Goal: Navigation & Orientation: Understand site structure

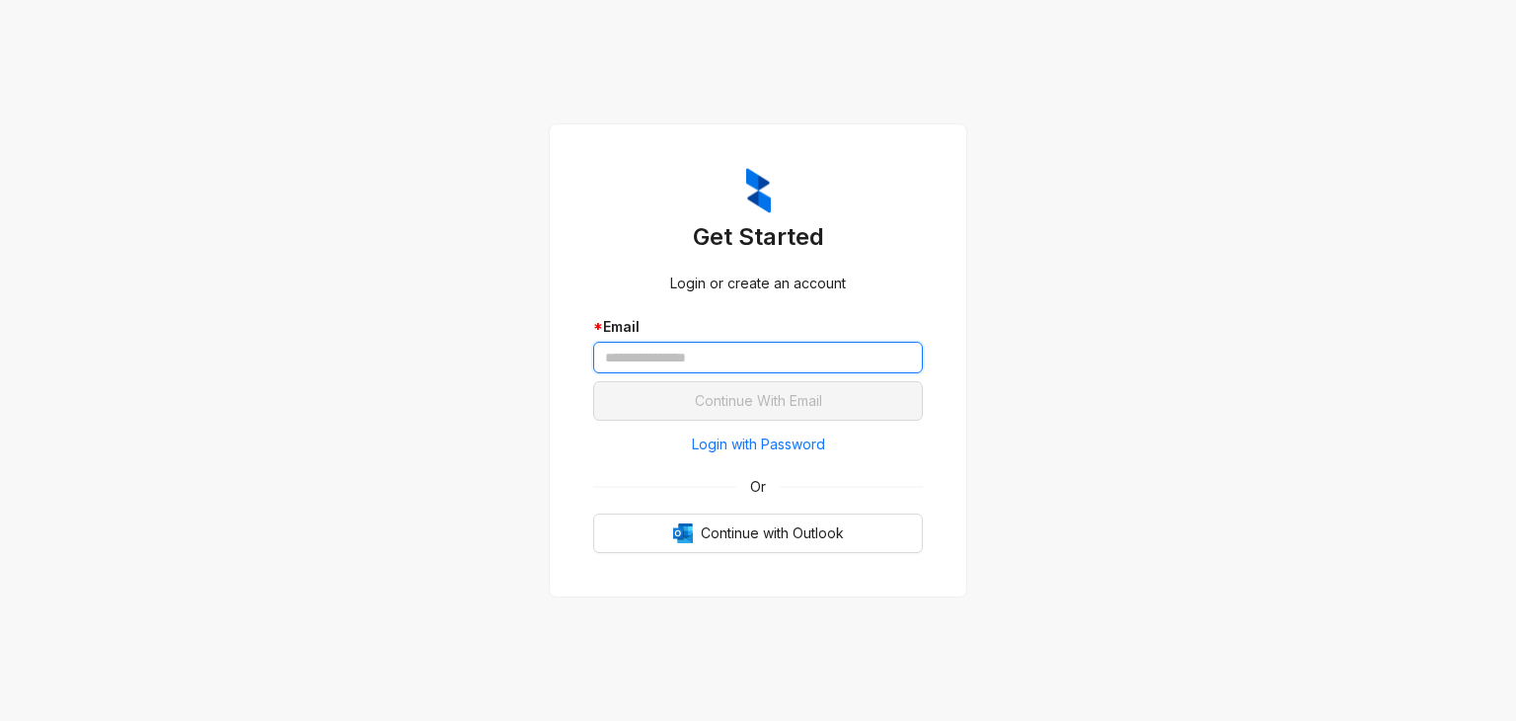
click at [780, 343] on input "text" at bounding box center [758, 358] width 330 height 32
type input "**********"
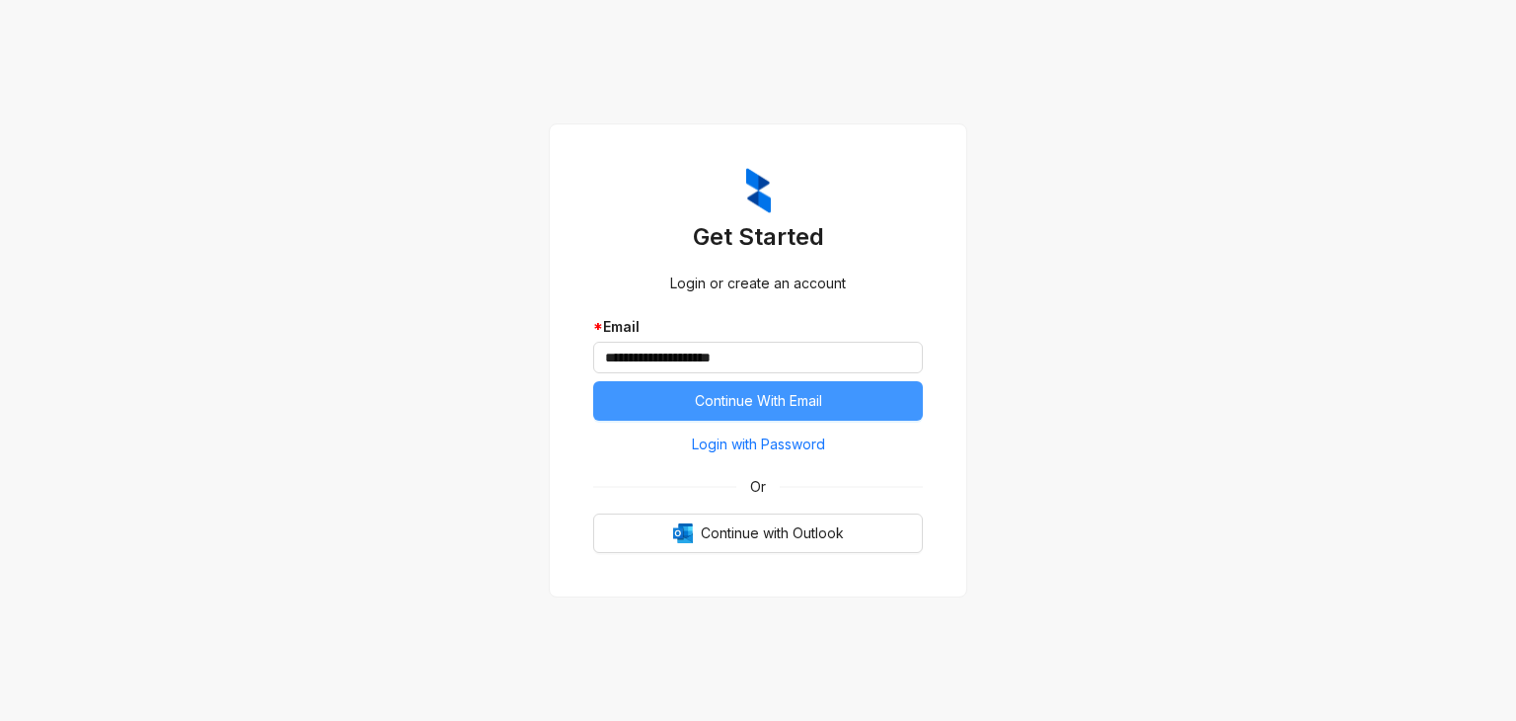
click at [784, 400] on span "Continue With Email" at bounding box center [758, 401] width 127 height 22
click at [835, 411] on button "Continue With Email" at bounding box center [758, 400] width 330 height 39
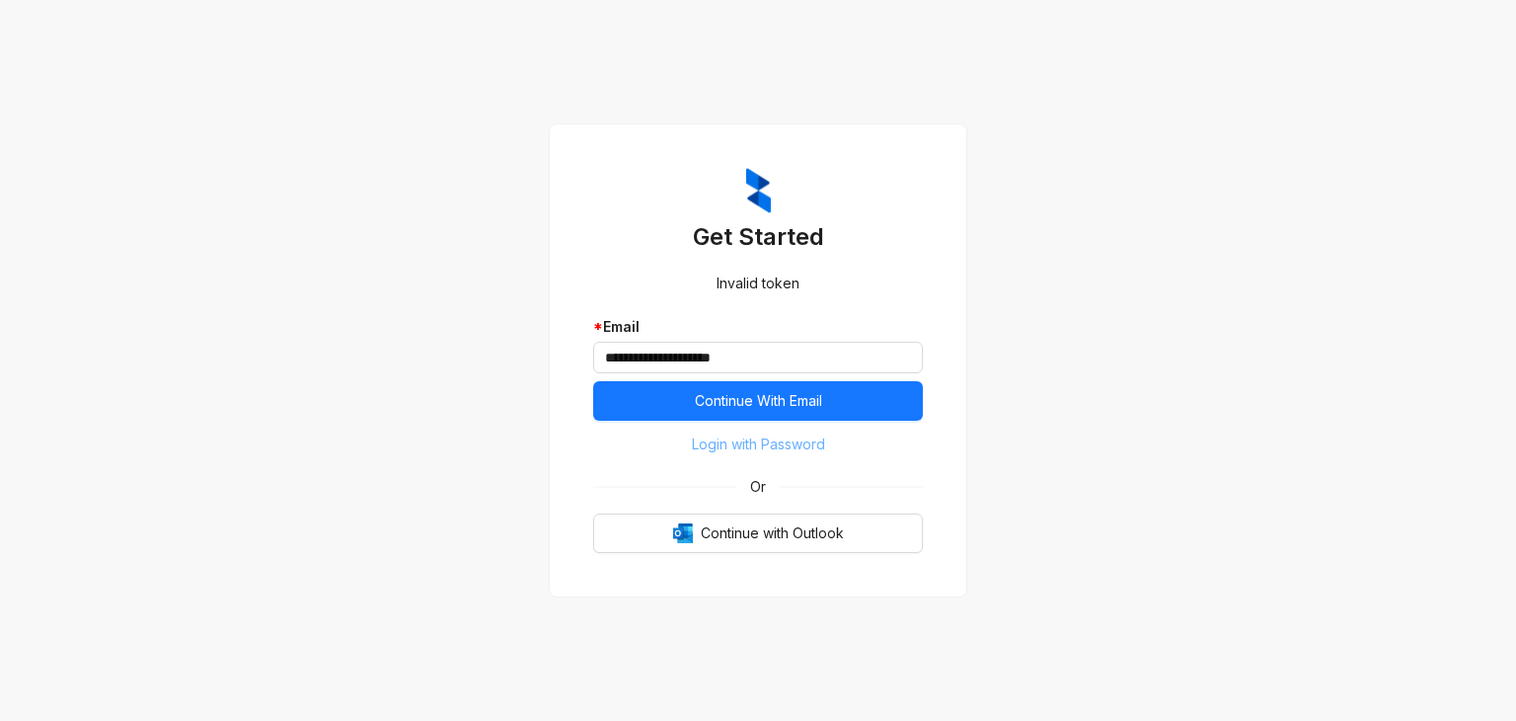
click at [796, 441] on span "Login with Password" at bounding box center [758, 444] width 133 height 22
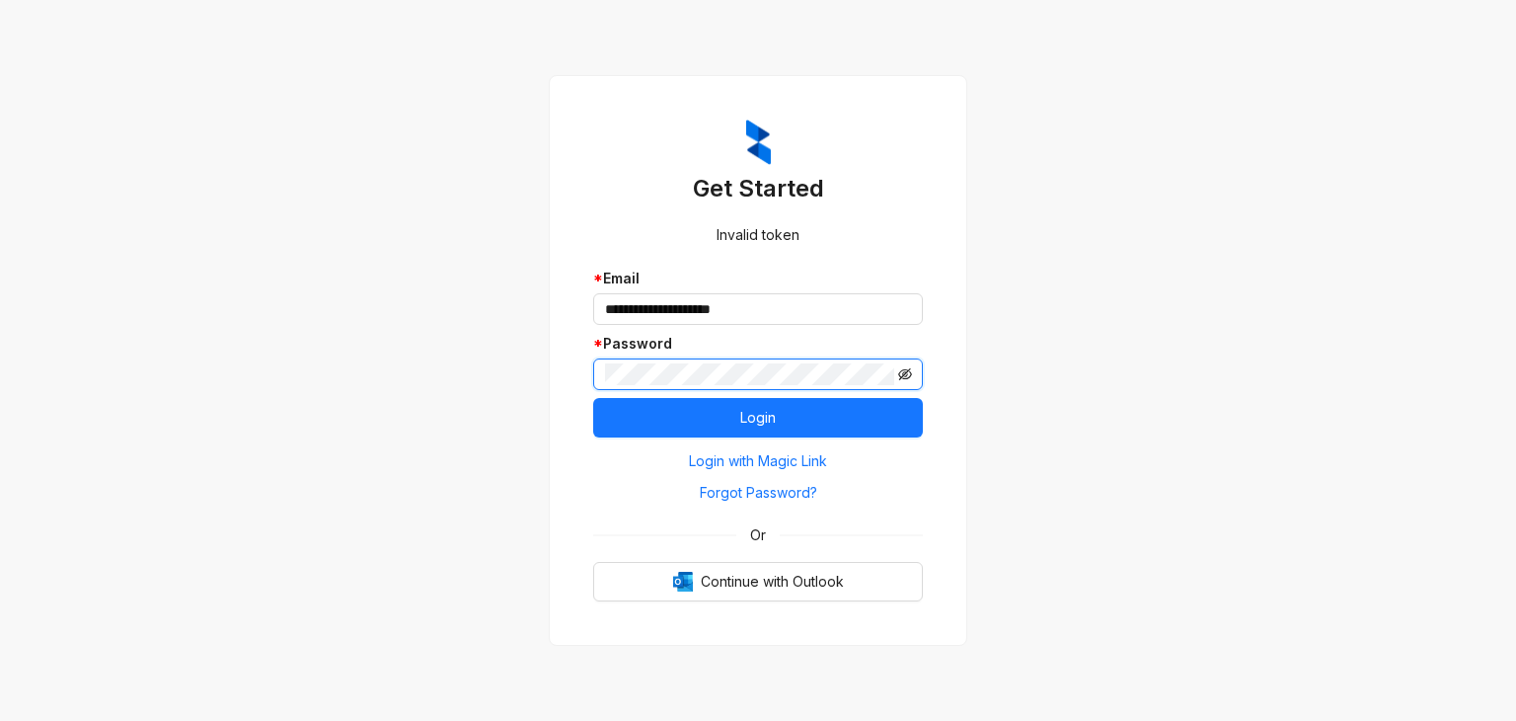
click at [906, 378] on icon "eye-invisible" at bounding box center [905, 374] width 14 height 14
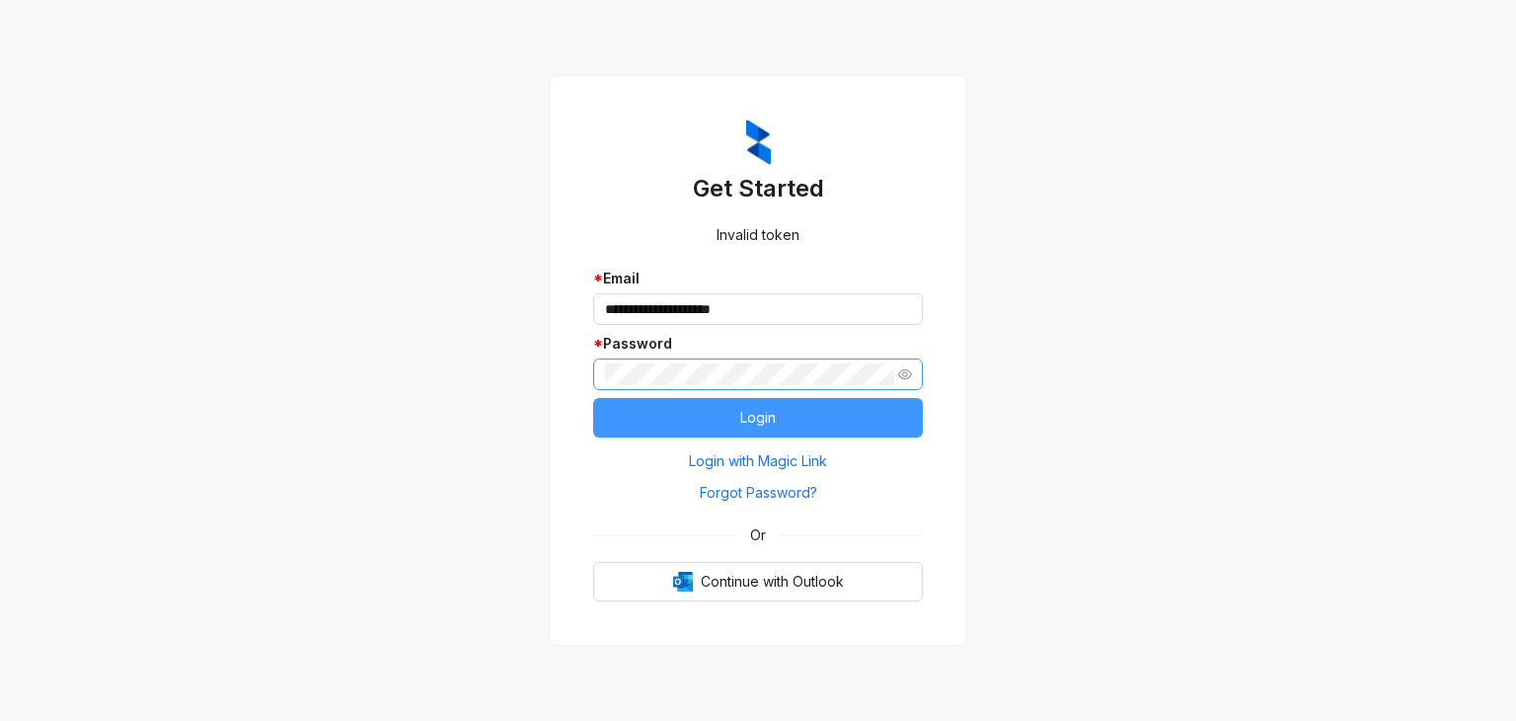
click at [881, 414] on button "Login" at bounding box center [758, 417] width 330 height 39
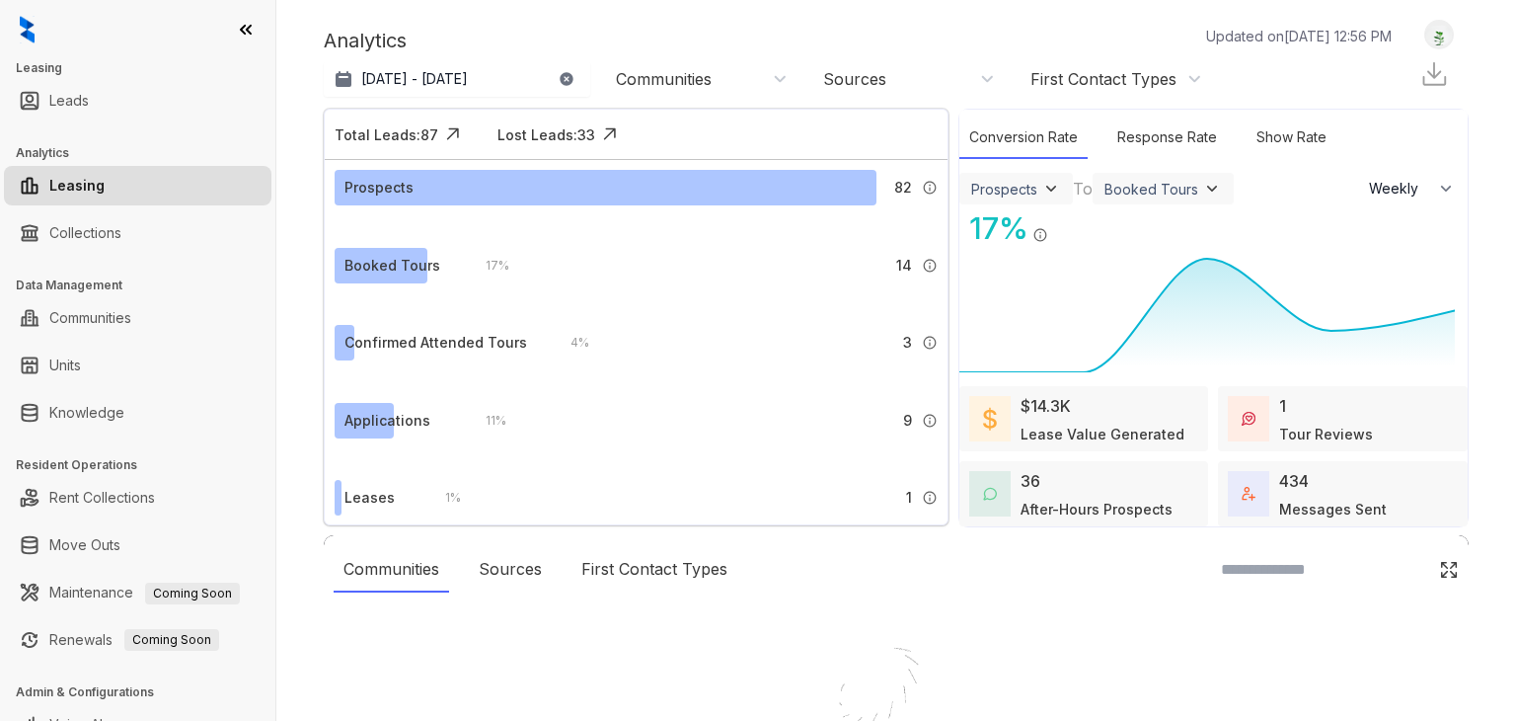
select select "******"
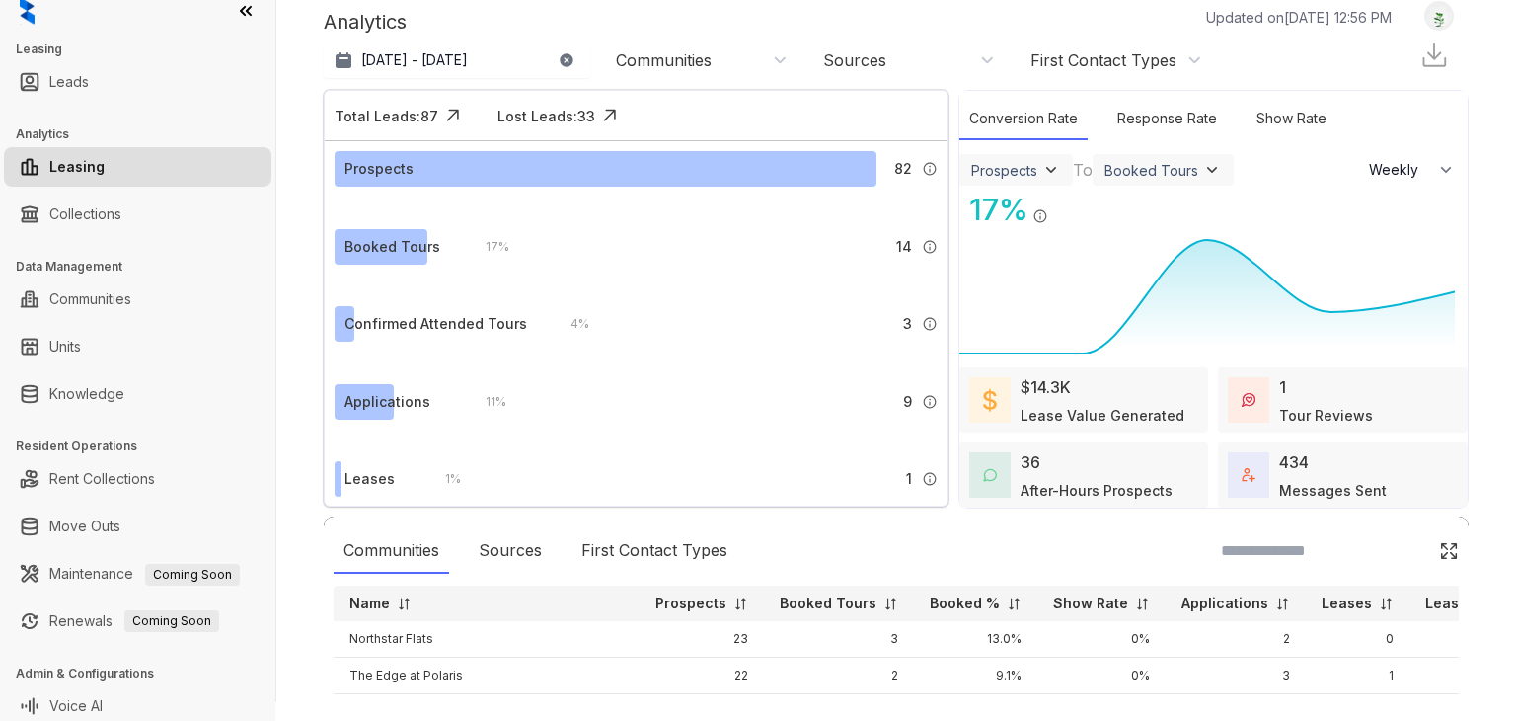
scroll to position [28, 0]
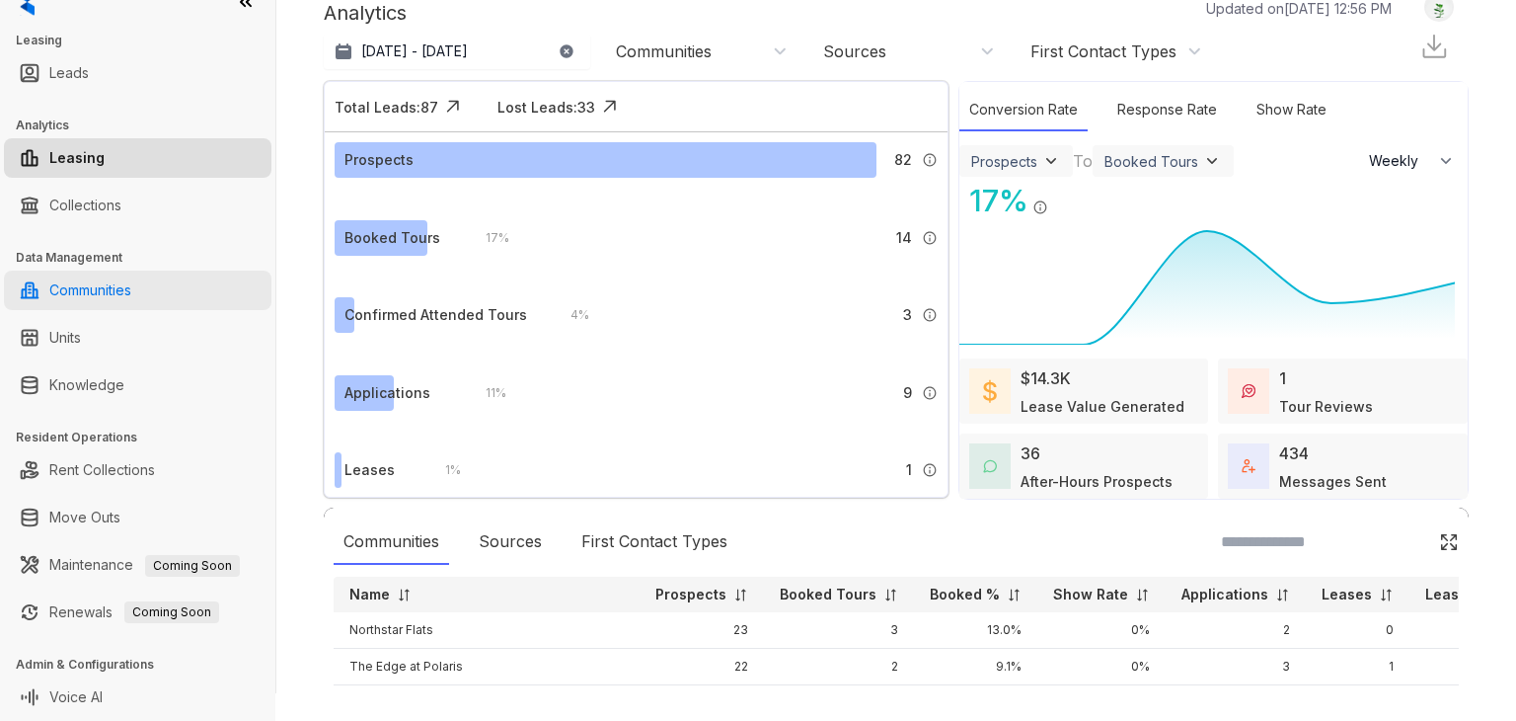
click at [103, 280] on link "Communities" at bounding box center [90, 289] width 82 height 39
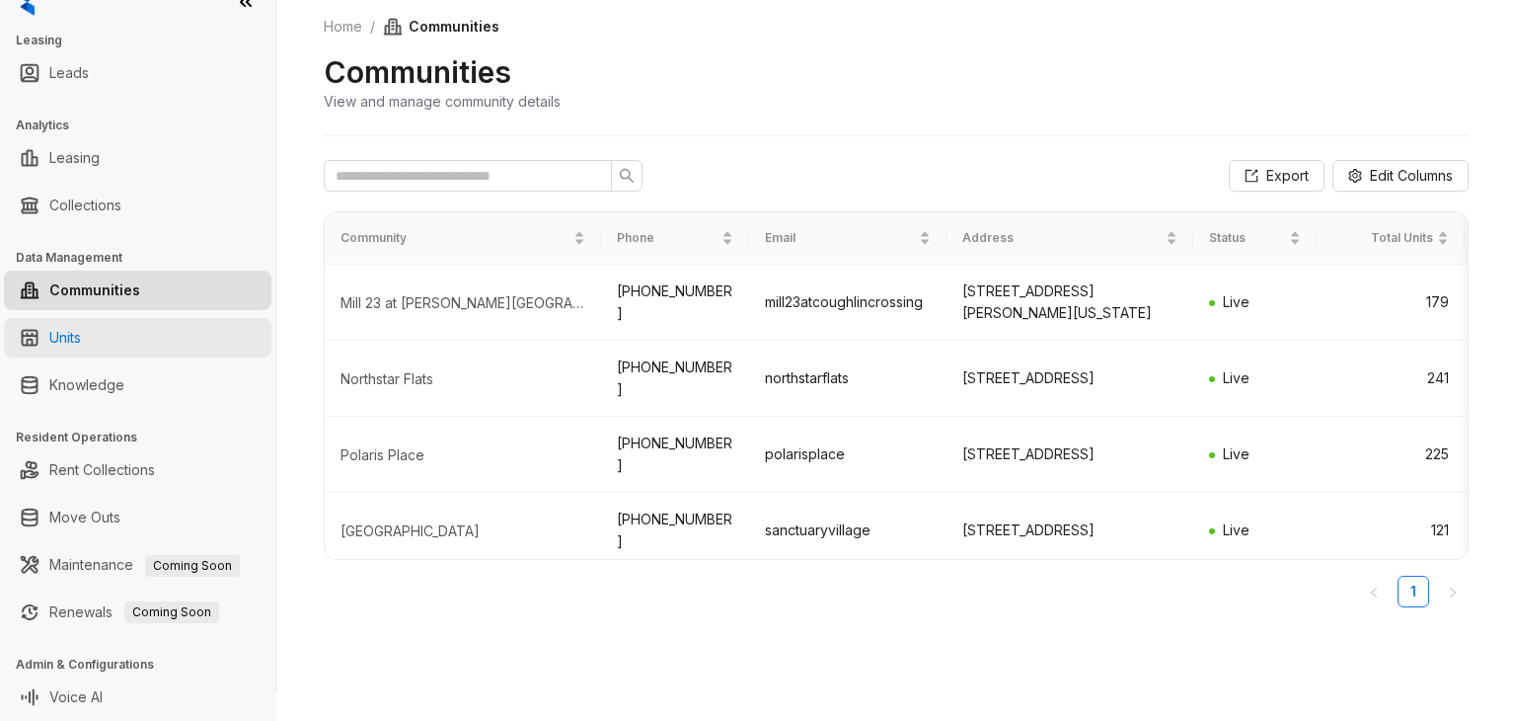
click at [81, 345] on link "Units" at bounding box center [65, 337] width 32 height 39
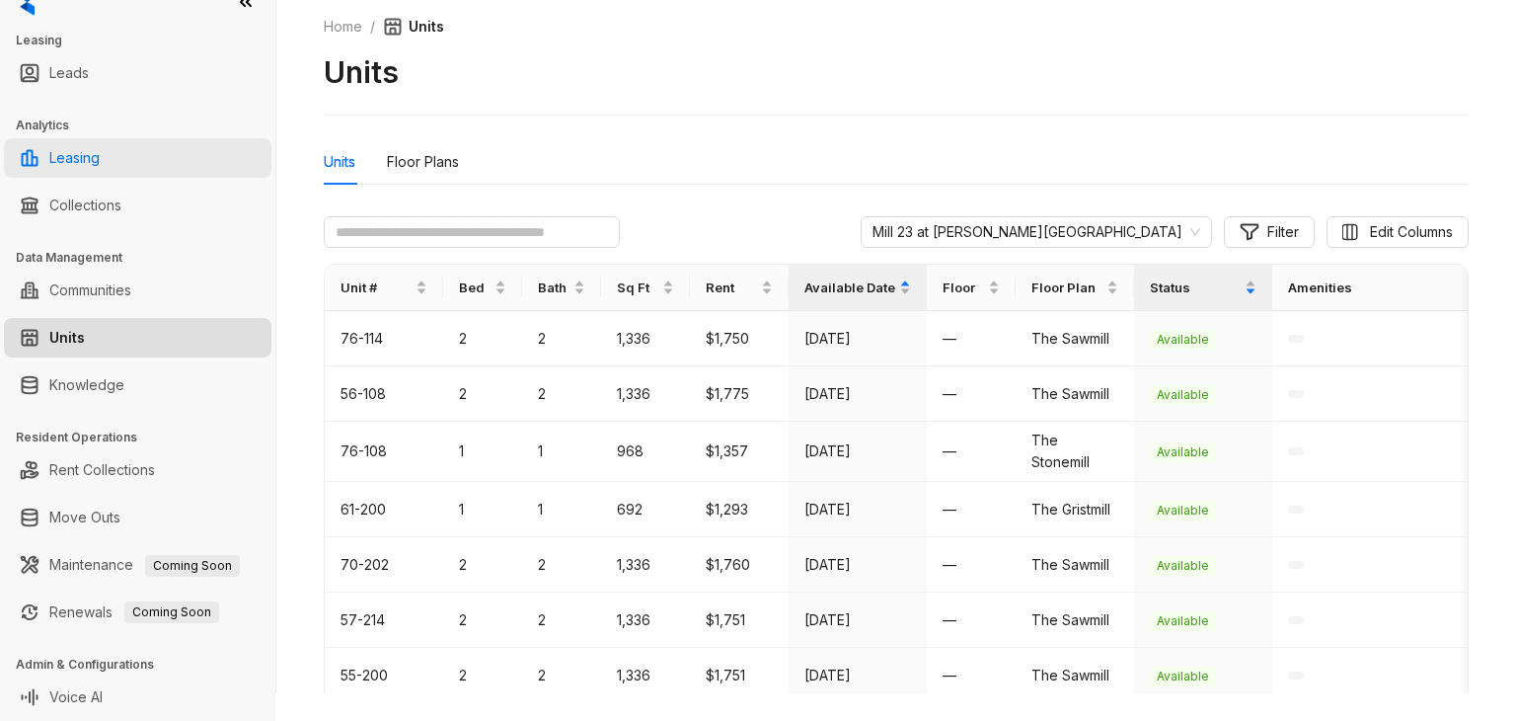
click at [100, 151] on link "Leasing" at bounding box center [74, 157] width 50 height 39
select select "******"
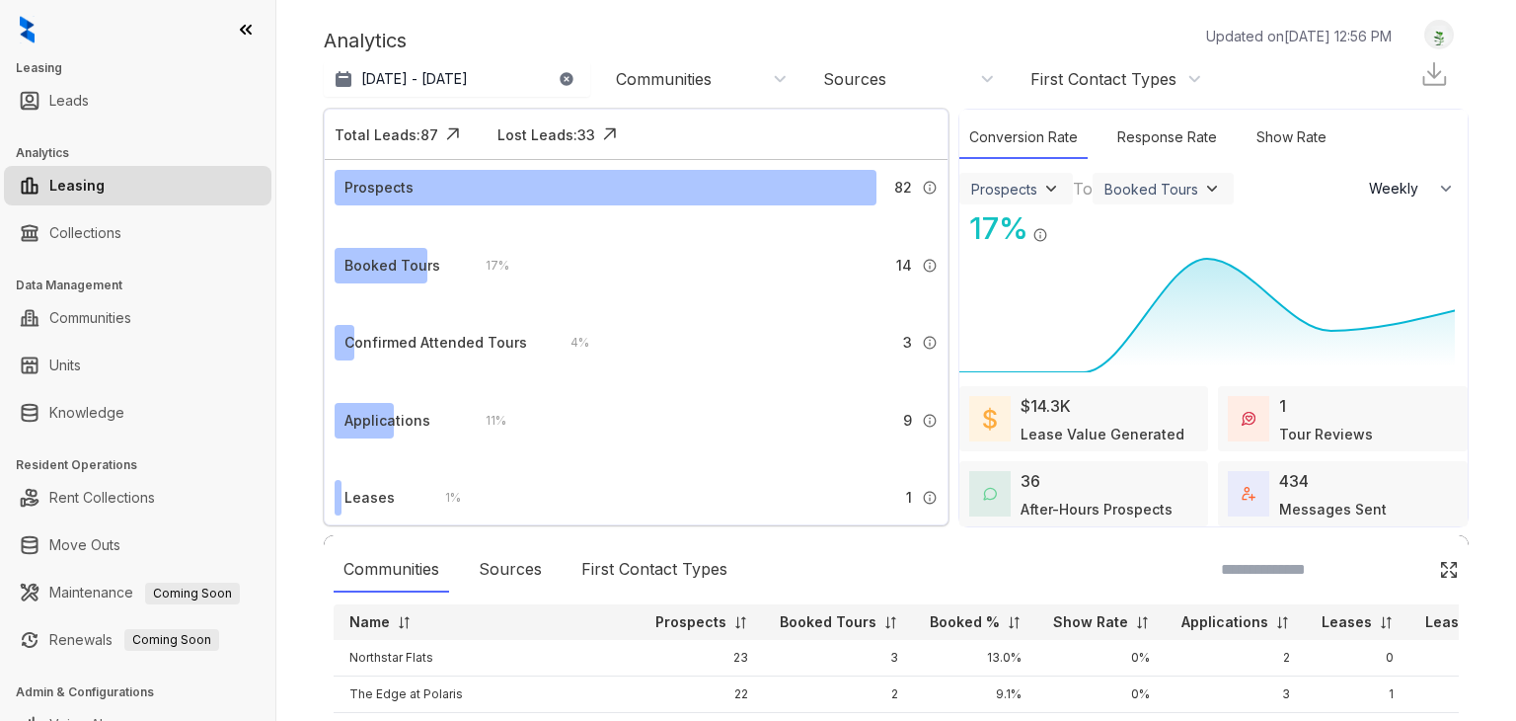
click at [24, 33] on img at bounding box center [27, 30] width 15 height 28
click at [244, 31] on icon at bounding box center [246, 30] width 20 height 20
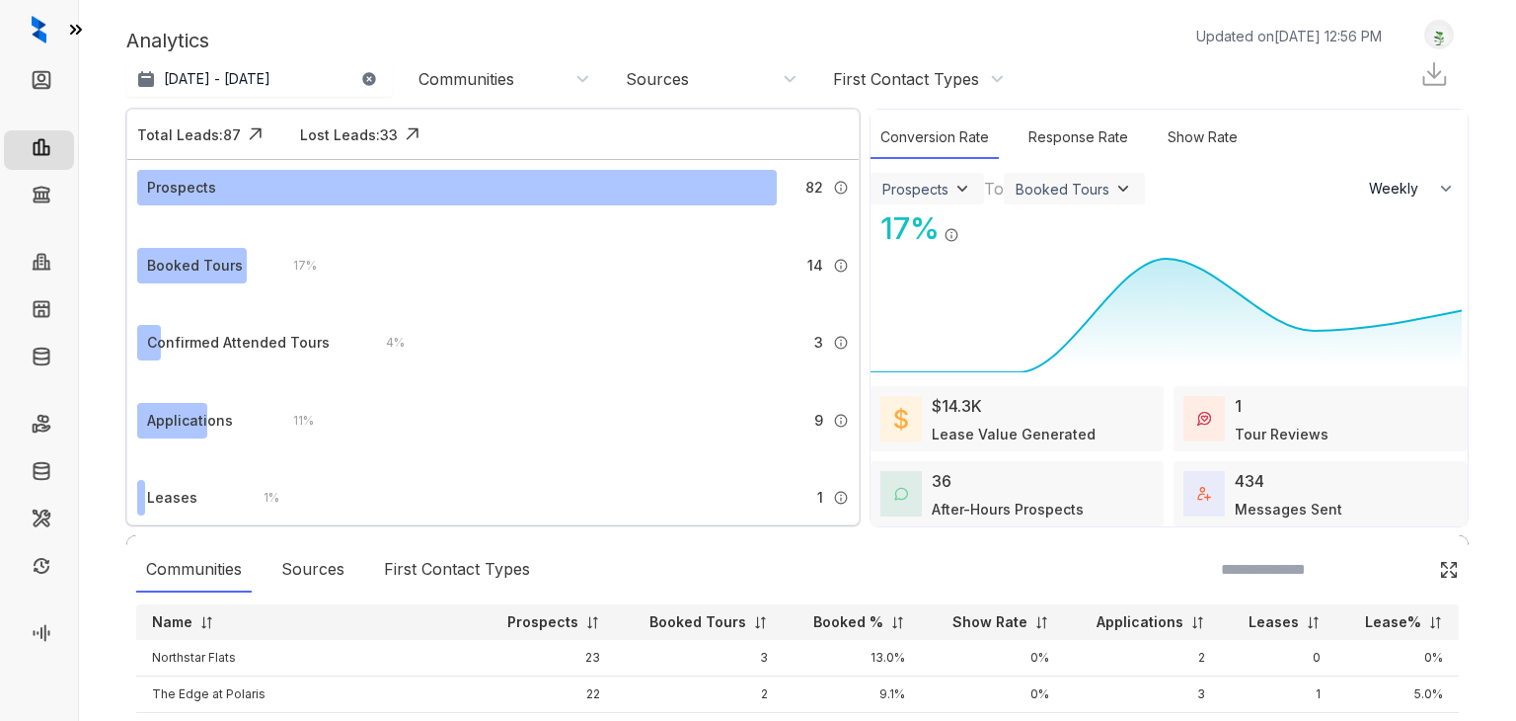
click at [1425, 40] on img at bounding box center [1439, 35] width 28 height 21
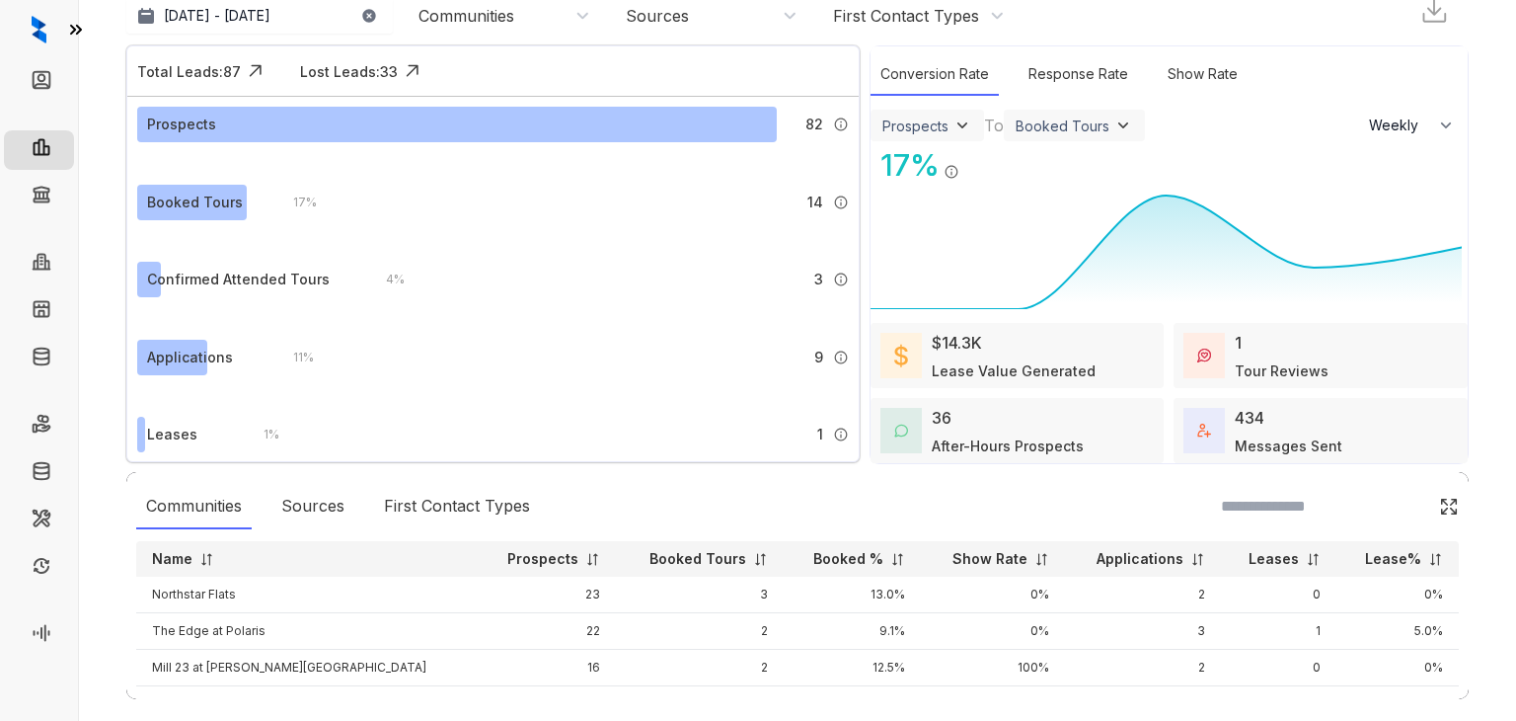
scroll to position [89, 0]
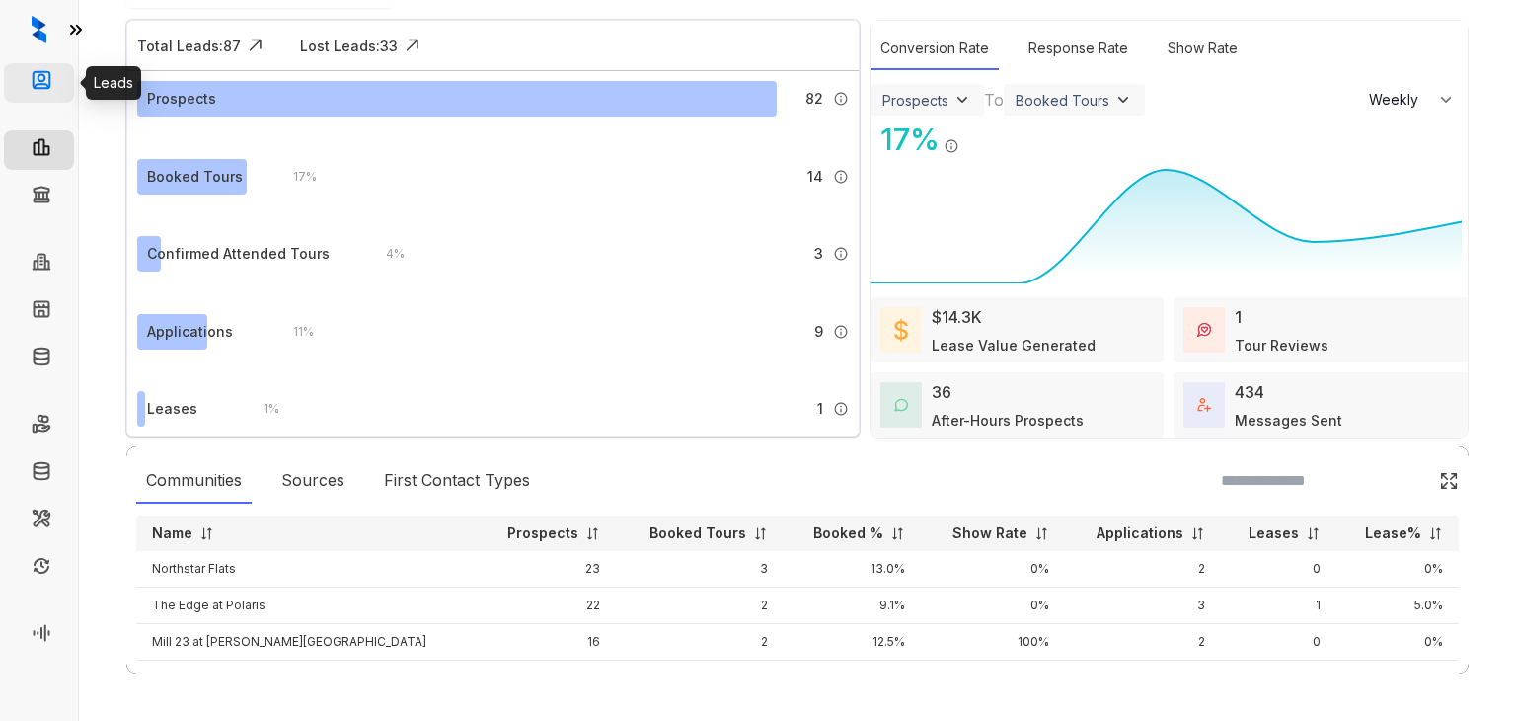
click at [61, 87] on link "Leads" at bounding box center [80, 82] width 39 height 39
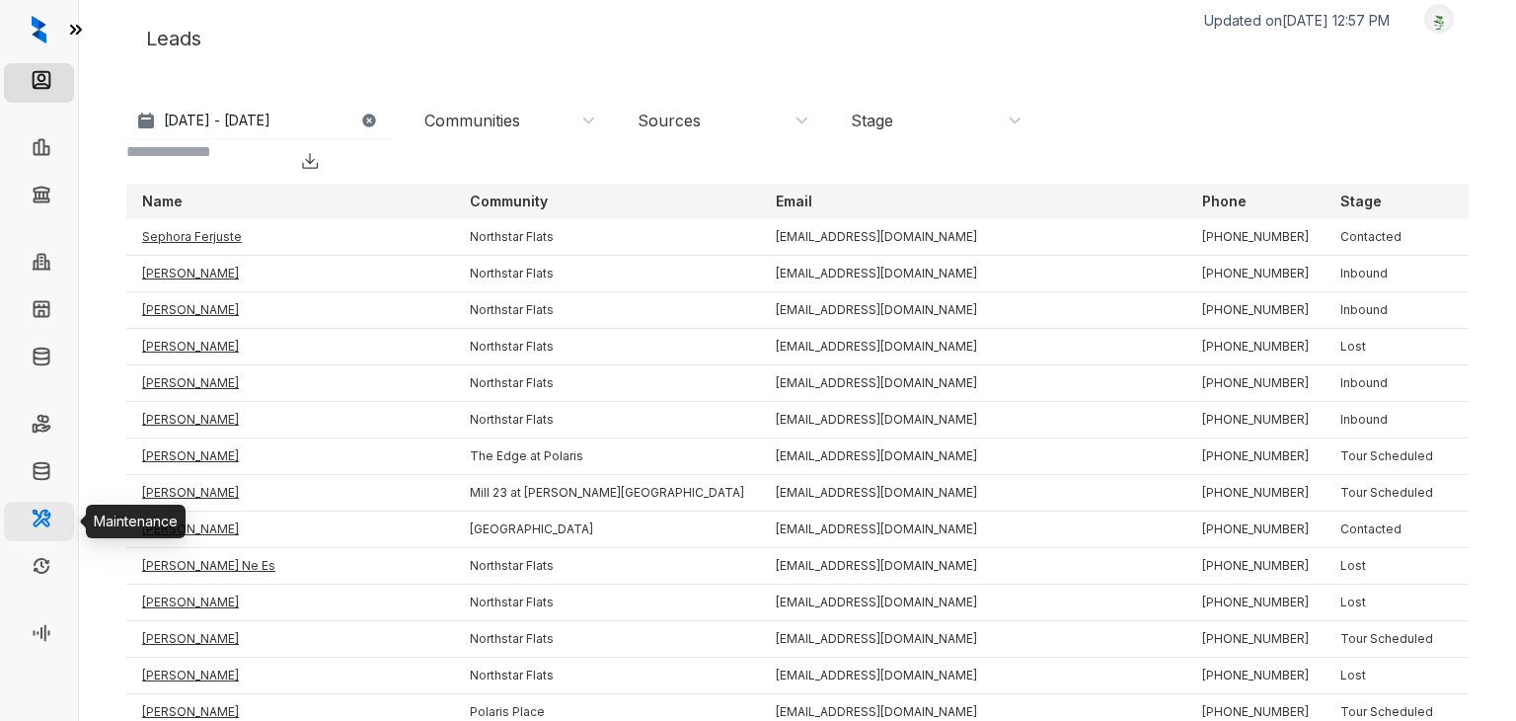
click at [61, 512] on link "Maintenance" at bounding box center [109, 520] width 96 height 17
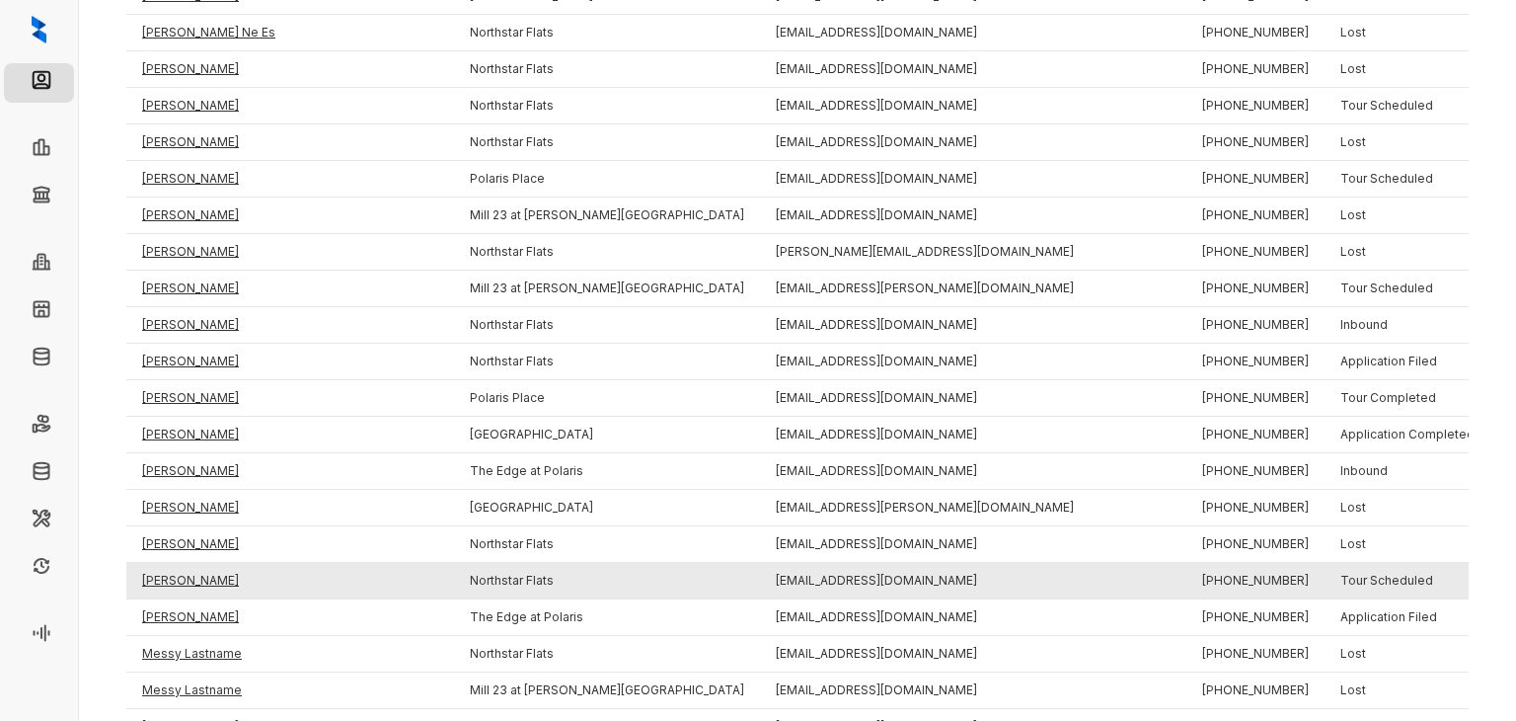
scroll to position [608, 0]
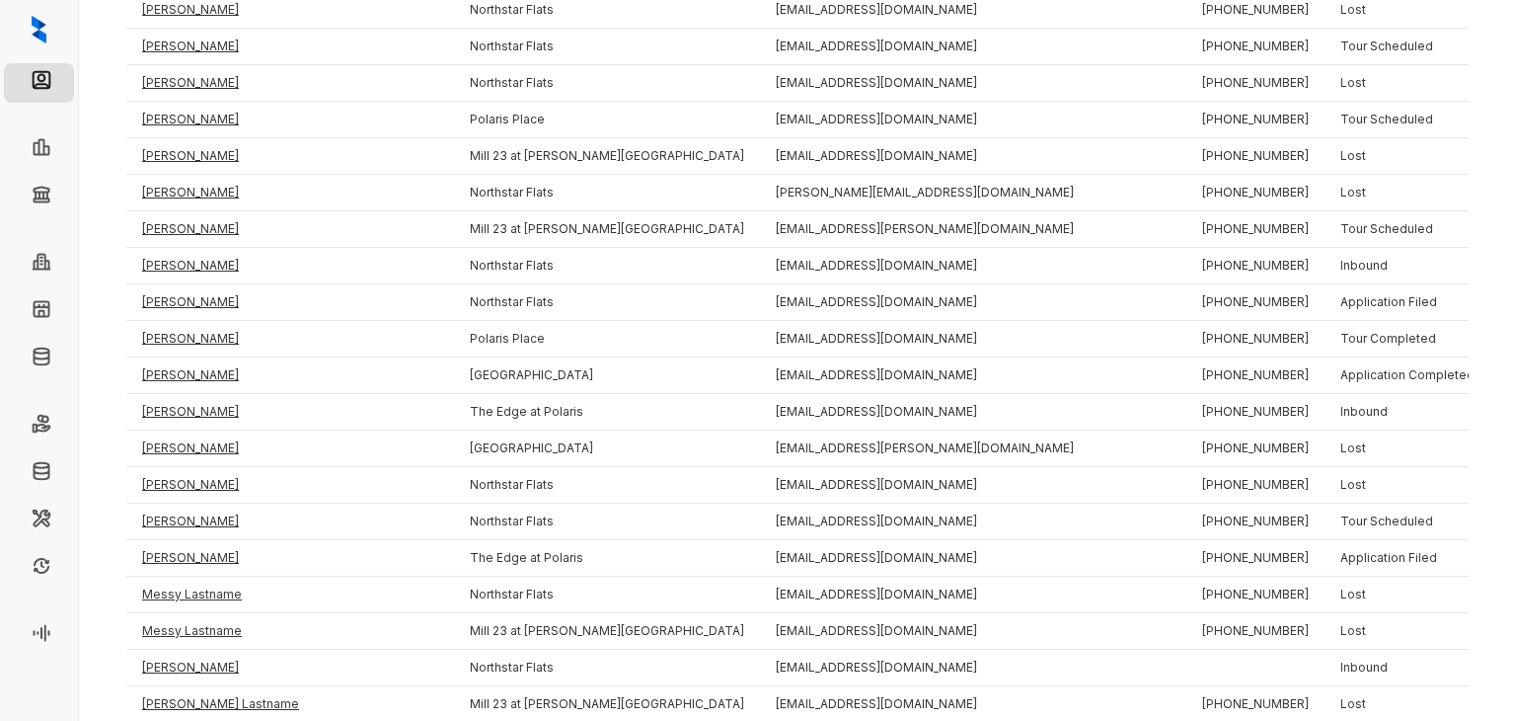
click at [81, 27] on icon at bounding box center [76, 30] width 10 height 8
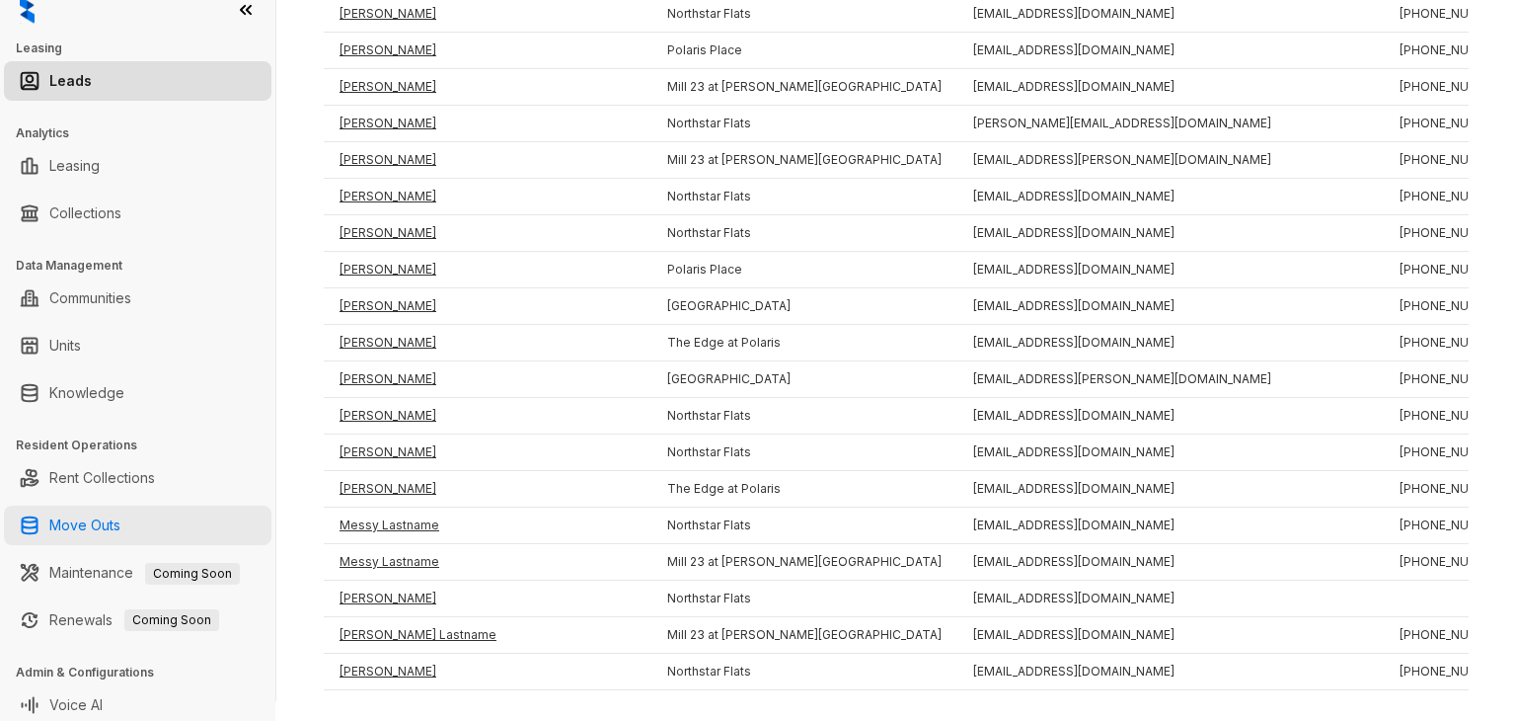
scroll to position [28, 0]
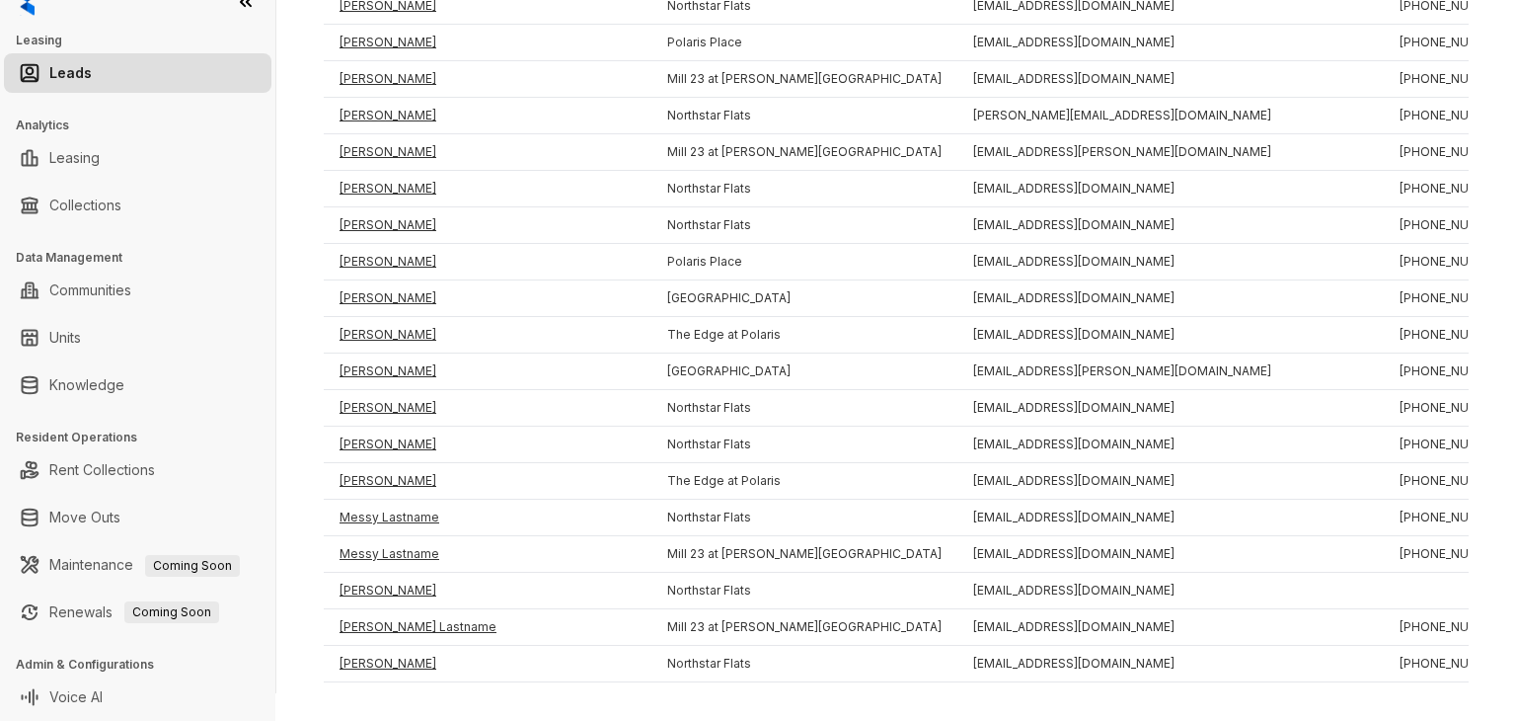
click at [81, 659] on h3 "Admin & Configurations" at bounding box center [146, 664] width 260 height 18
click at [51, 664] on h3 "Admin & Configurations" at bounding box center [146, 664] width 260 height 18
click at [71, 700] on link "Voice AI" at bounding box center [75, 696] width 53 height 39
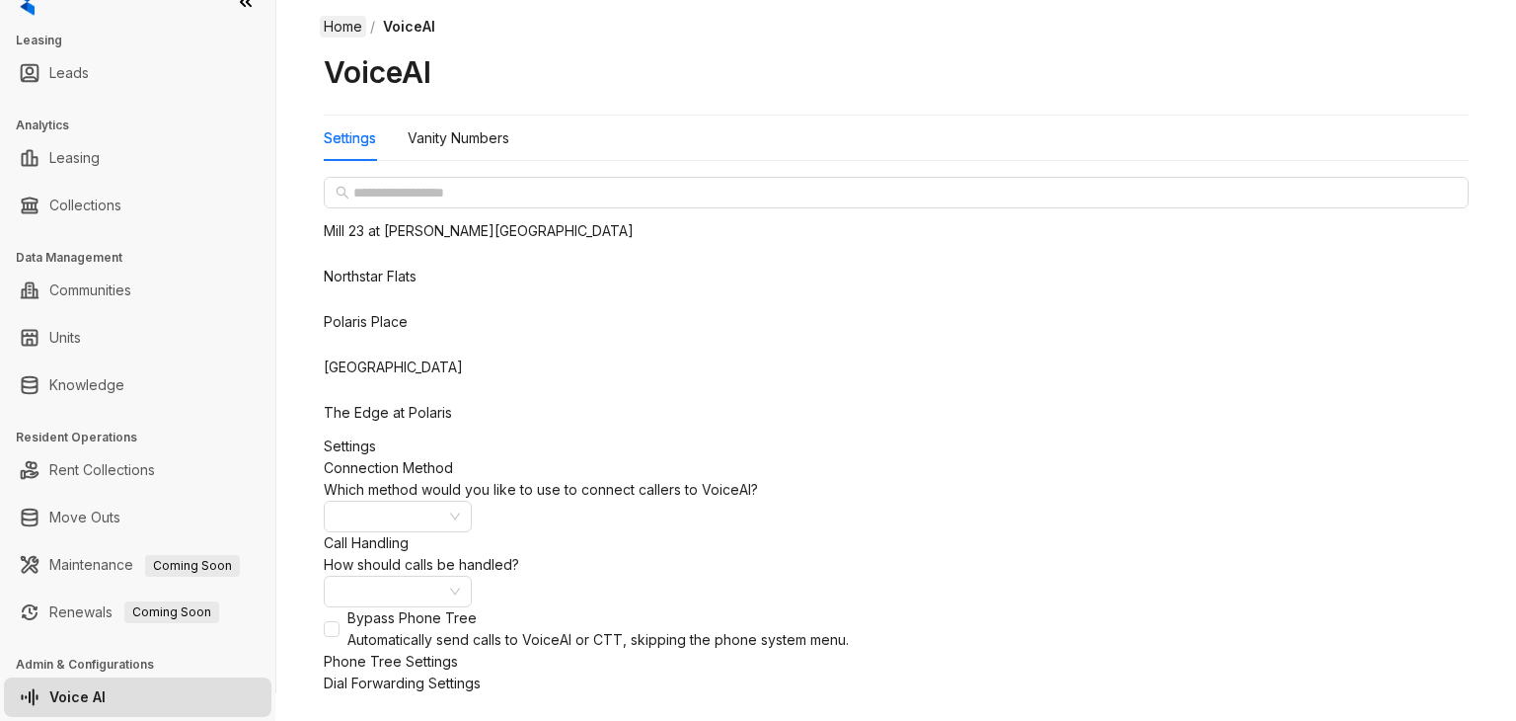
click at [342, 25] on link "Home" at bounding box center [343, 27] width 46 height 22
select select "******"
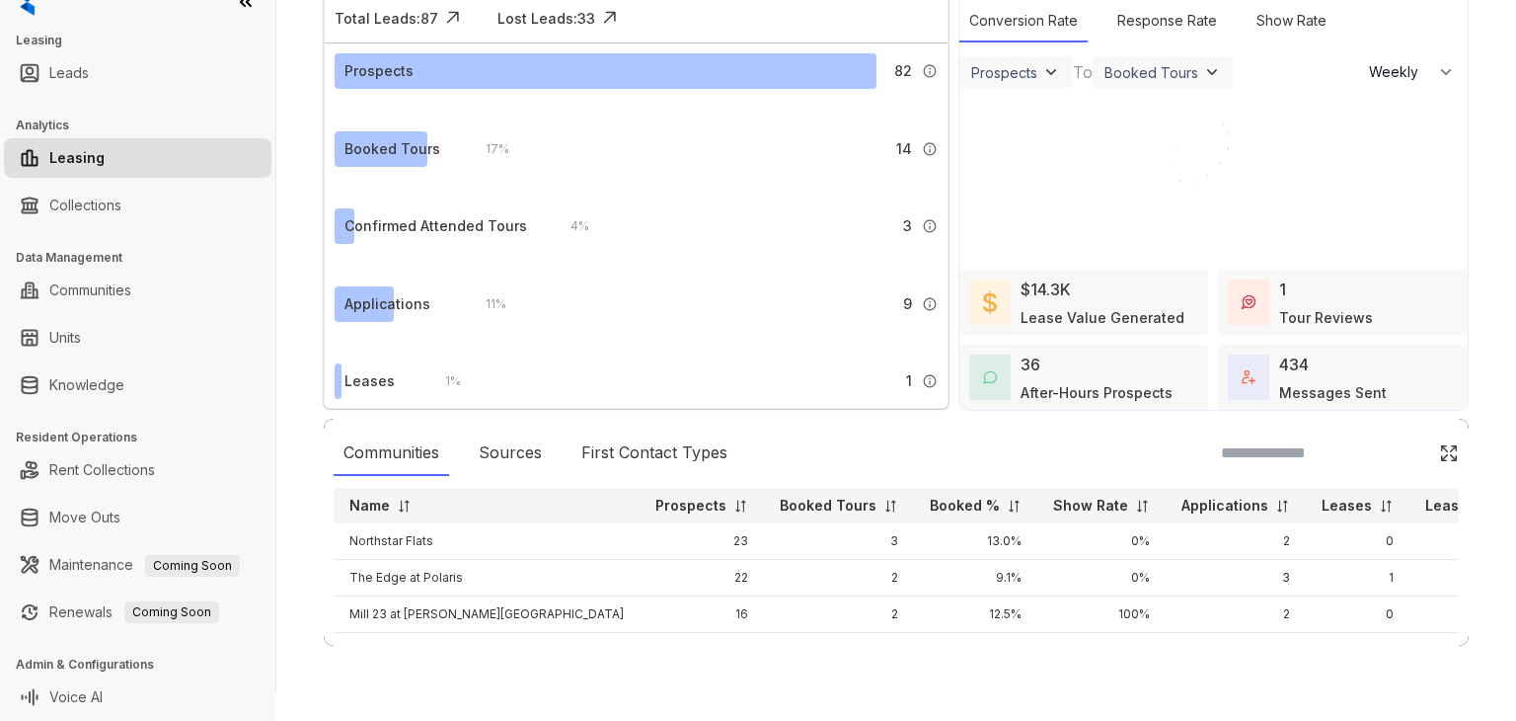
scroll to position [72, 0]
